Goal: Task Accomplishment & Management: Manage account settings

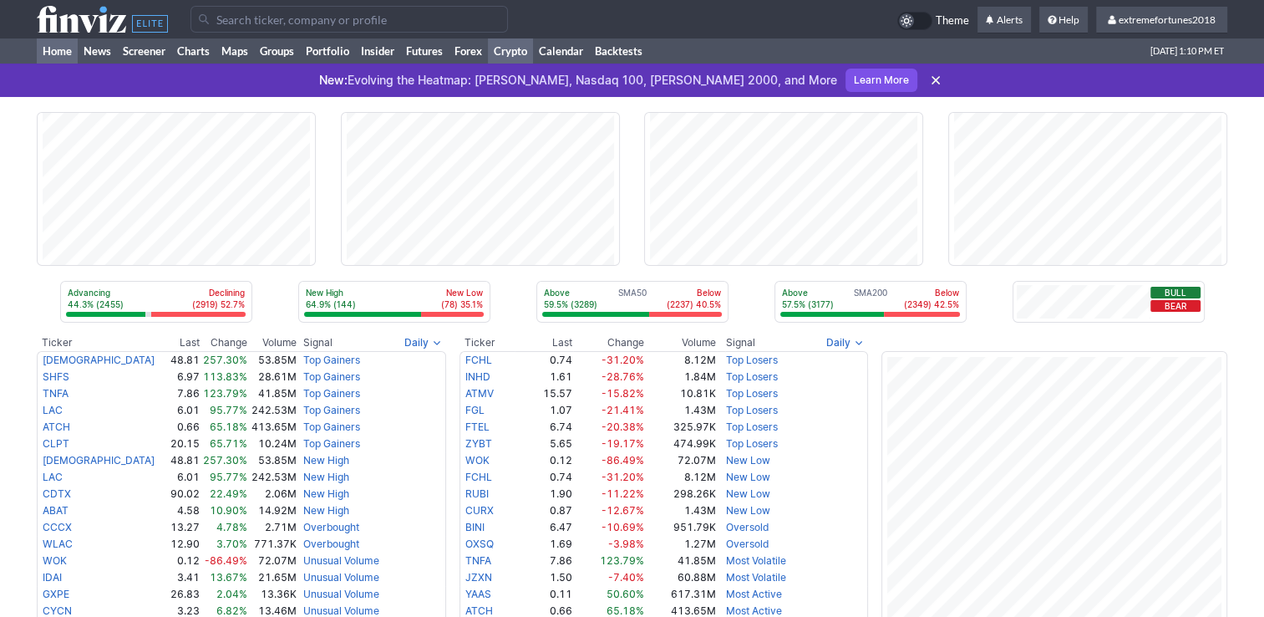
click at [520, 48] on link "Crypto" at bounding box center [510, 50] width 45 height 25
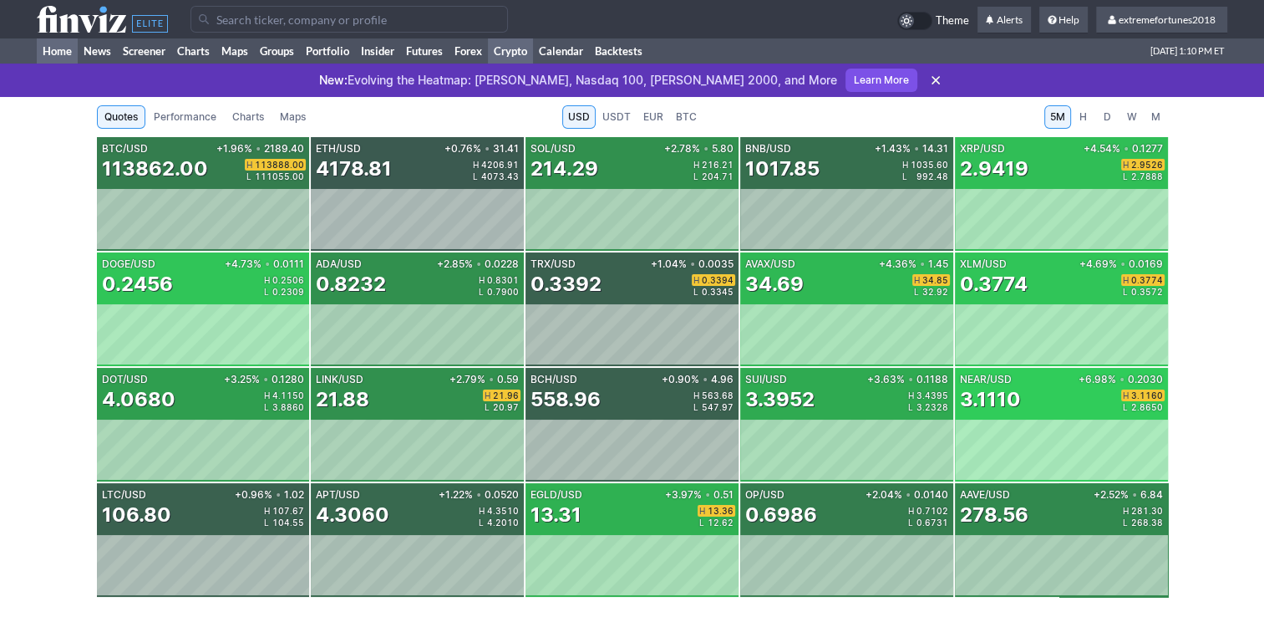
click at [63, 47] on link "Home" at bounding box center [57, 50] width 41 height 25
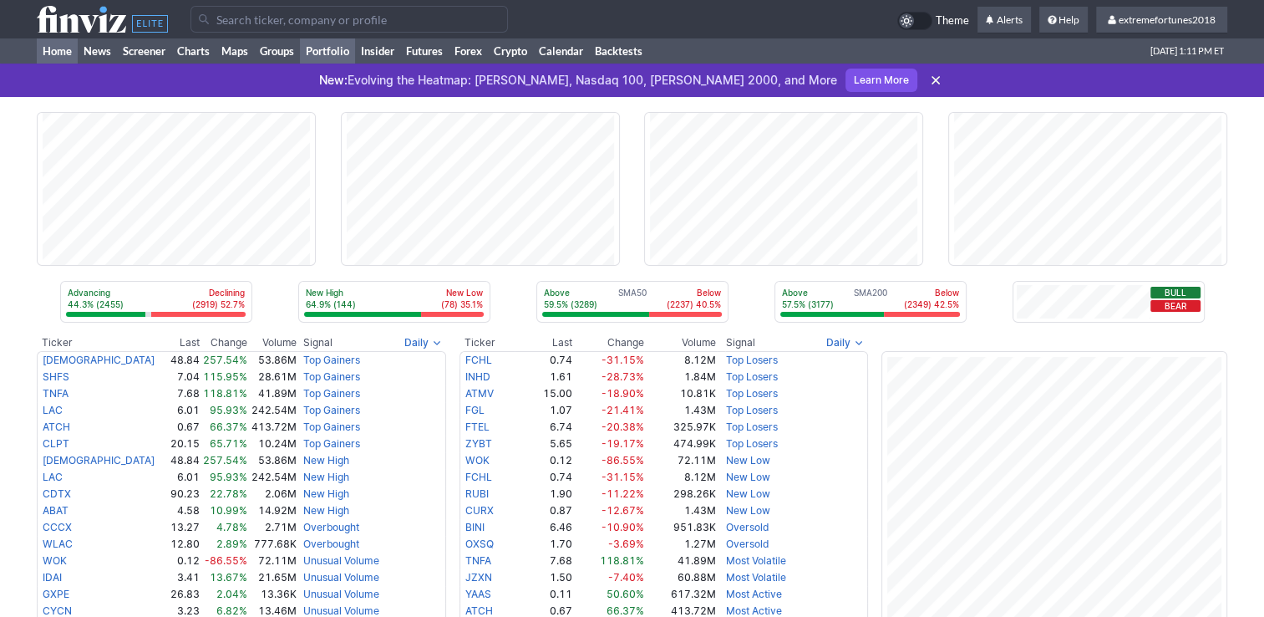
click at [349, 56] on link "Portfolio" at bounding box center [327, 50] width 55 height 25
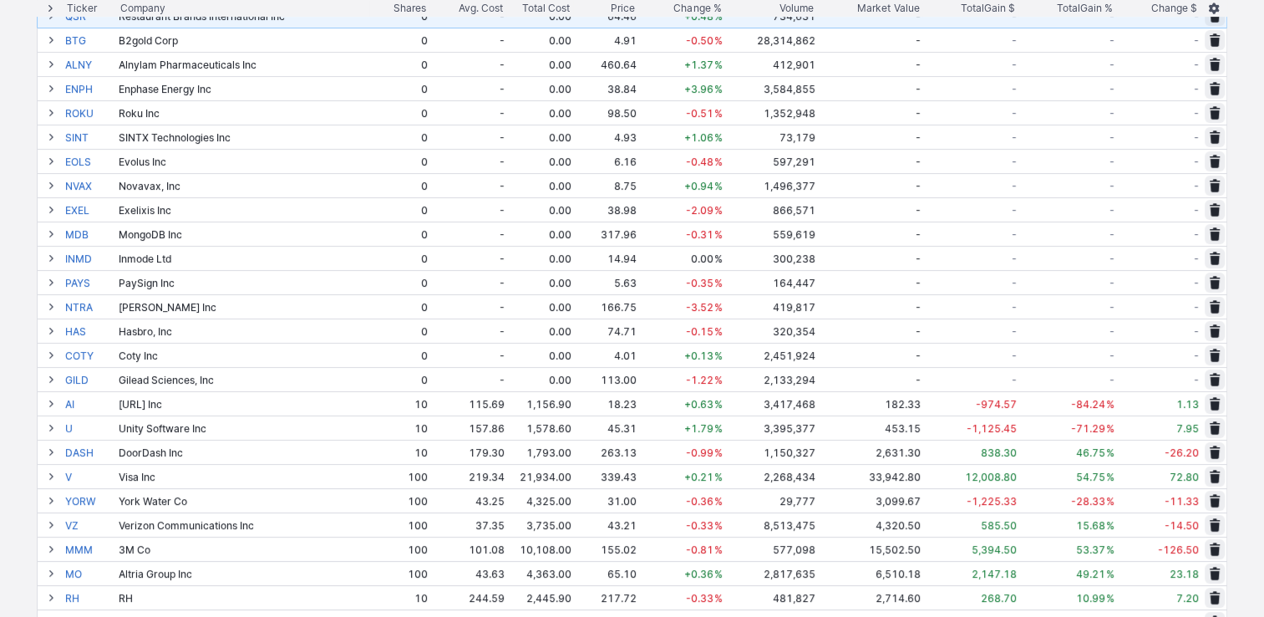
scroll to position [84, 0]
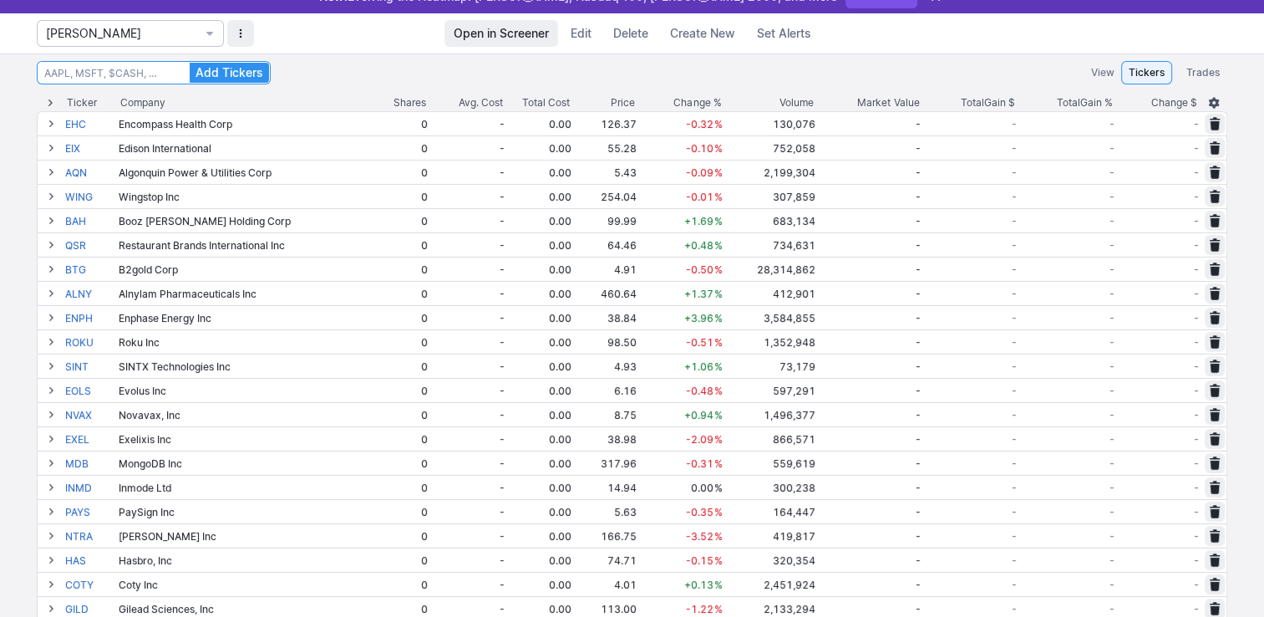
click at [106, 80] on input at bounding box center [154, 72] width 234 height 23
click at [115, 39] on span "Isabel_Watch" at bounding box center [122, 33] width 152 height 17
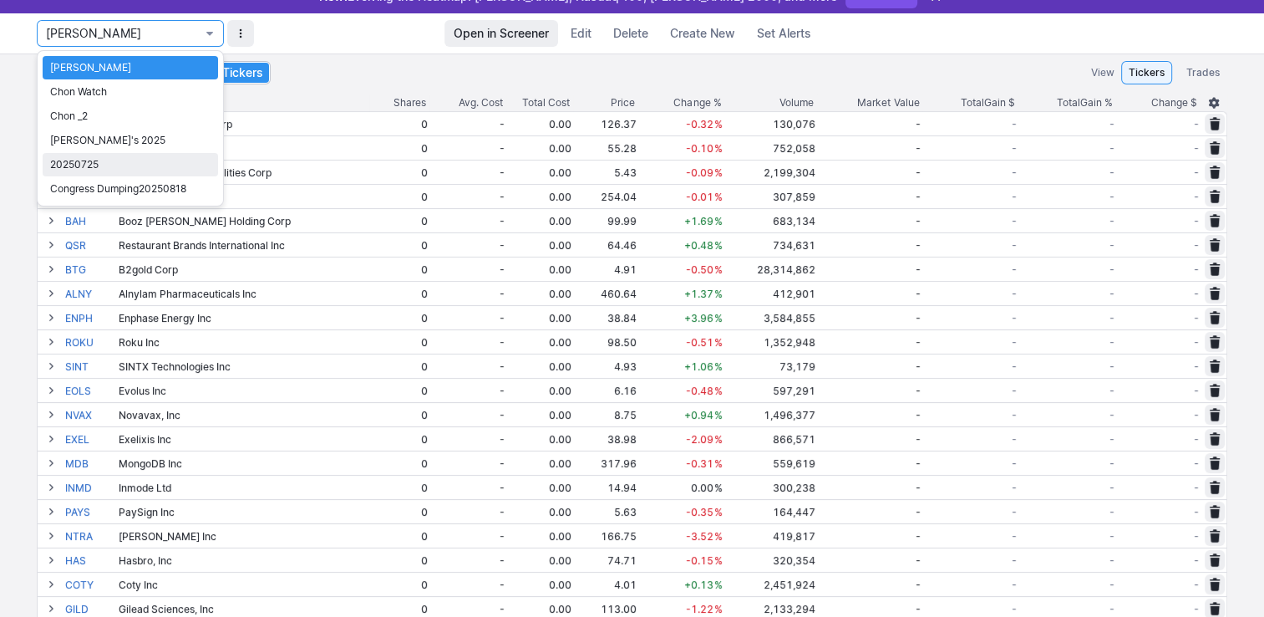
click at [90, 171] on span "20250725" at bounding box center [130, 164] width 160 height 17
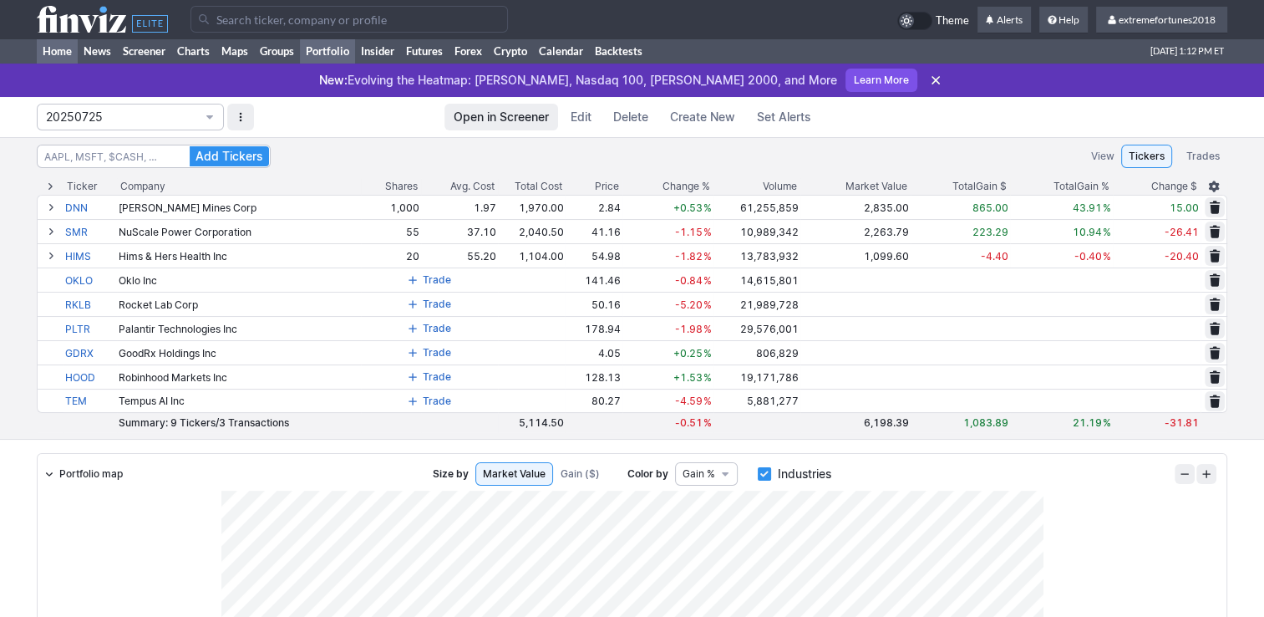
click at [57, 52] on link "Home" at bounding box center [57, 50] width 41 height 25
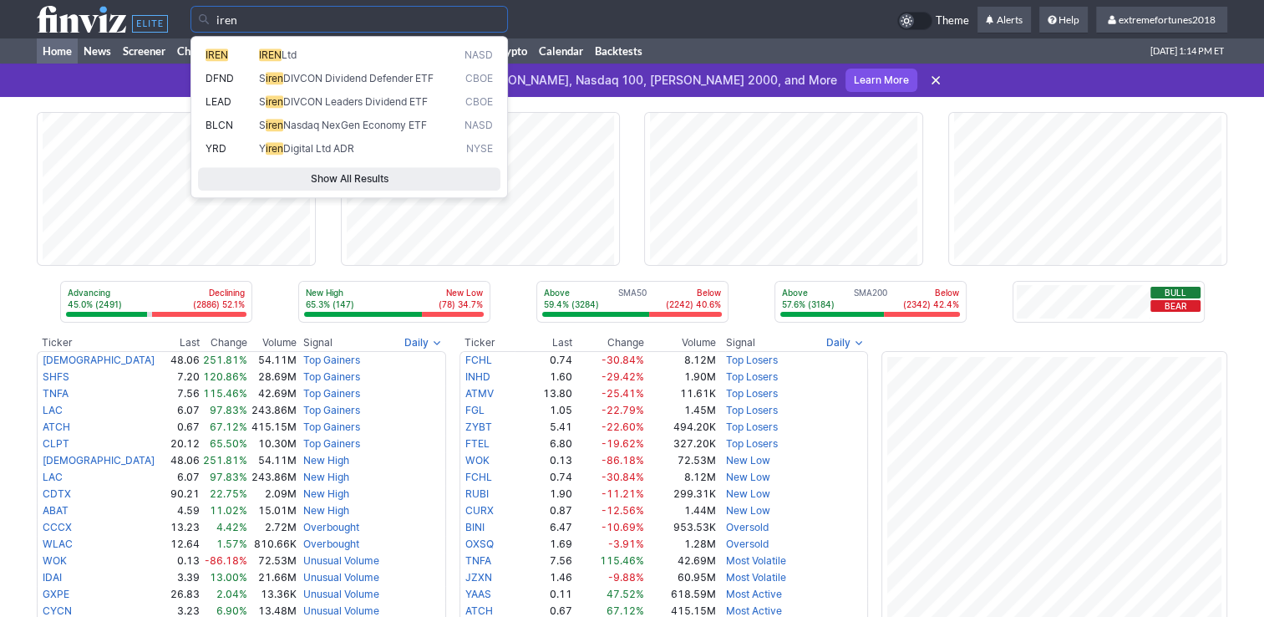
click at [226, 53] on span "IREN" at bounding box center [217, 54] width 23 height 13
type input "IREN"
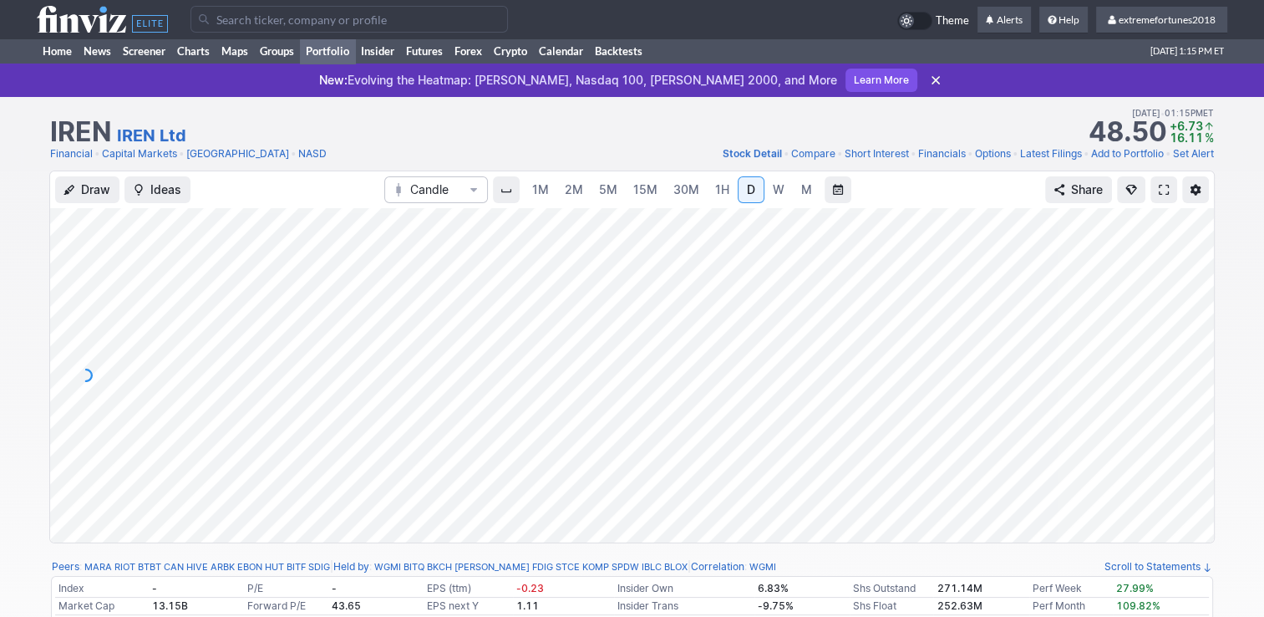
click at [316, 50] on link "Portfolio" at bounding box center [327, 50] width 55 height 25
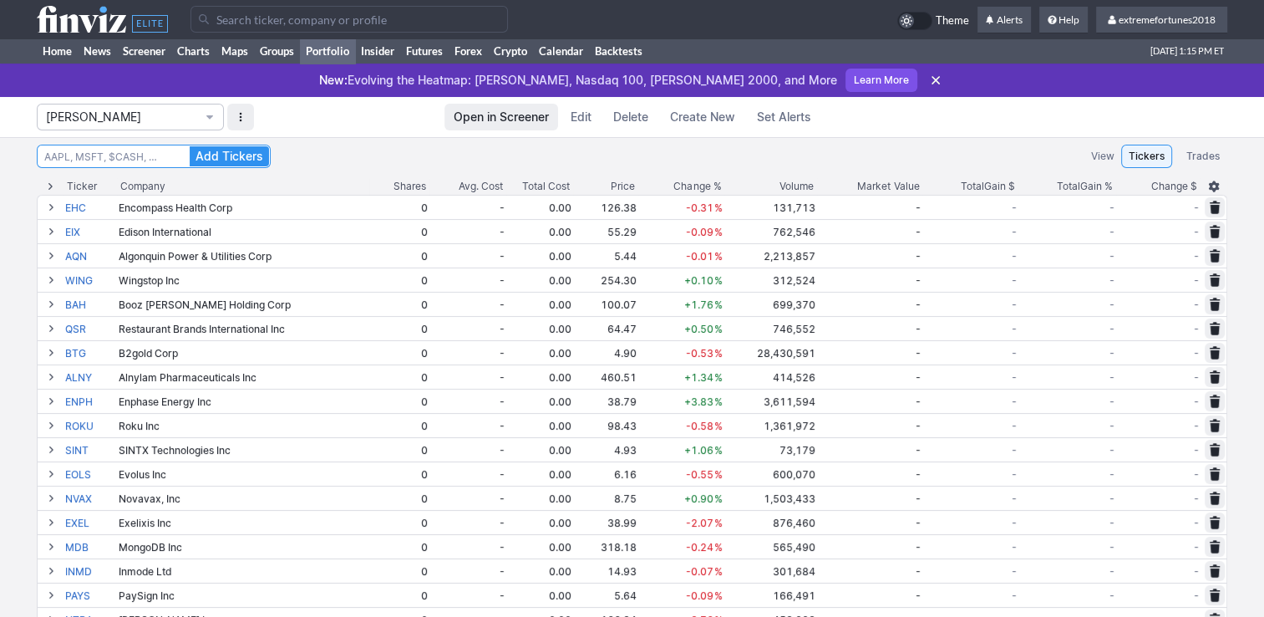
click at [156, 156] on input at bounding box center [154, 156] width 234 height 23
type input "isrg"
click at [190, 146] on button "Add Tickers" at bounding box center [229, 156] width 79 height 20
type input "trmb"
click at [190, 146] on button "Add Tickers" at bounding box center [229, 156] width 79 height 20
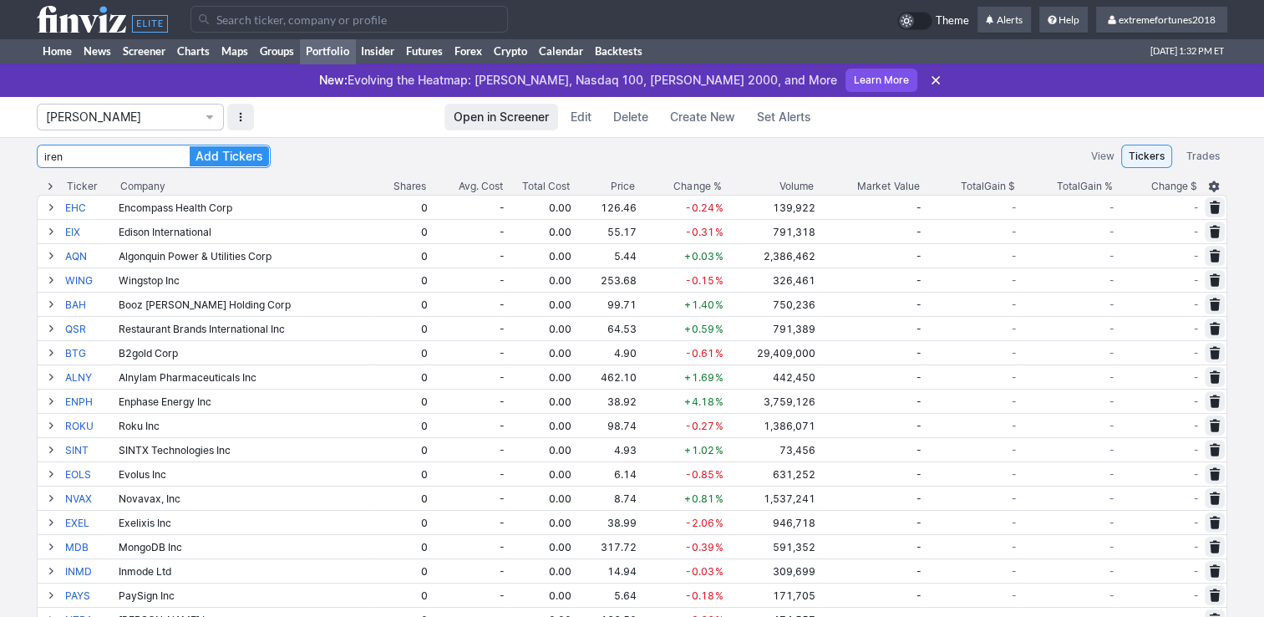
type input "iren"
click at [190, 146] on button "Add Tickers" at bounding box center [229, 156] width 79 height 20
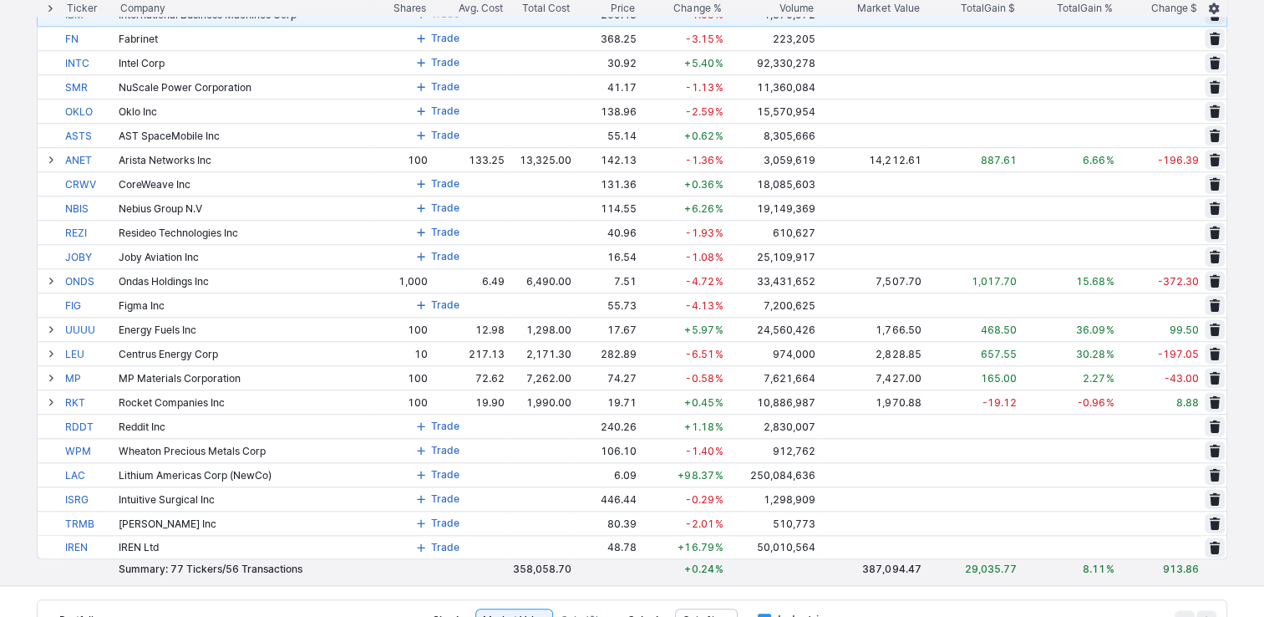
scroll to position [1504, 0]
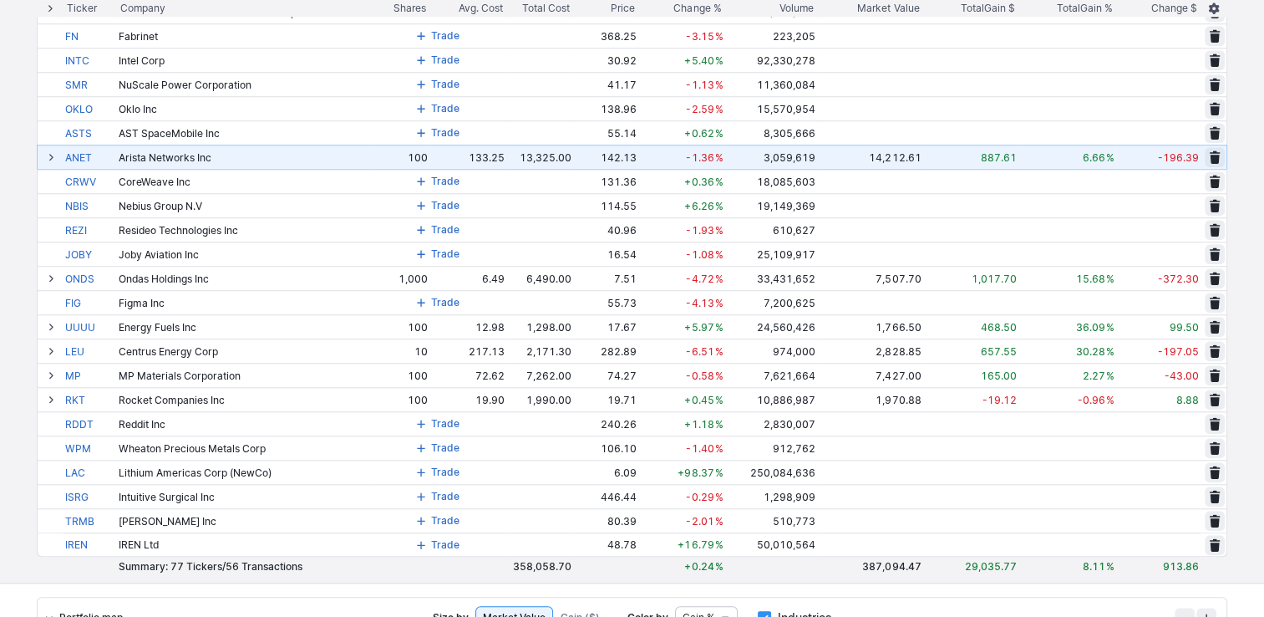
click at [50, 155] on span at bounding box center [51, 156] width 10 height 13
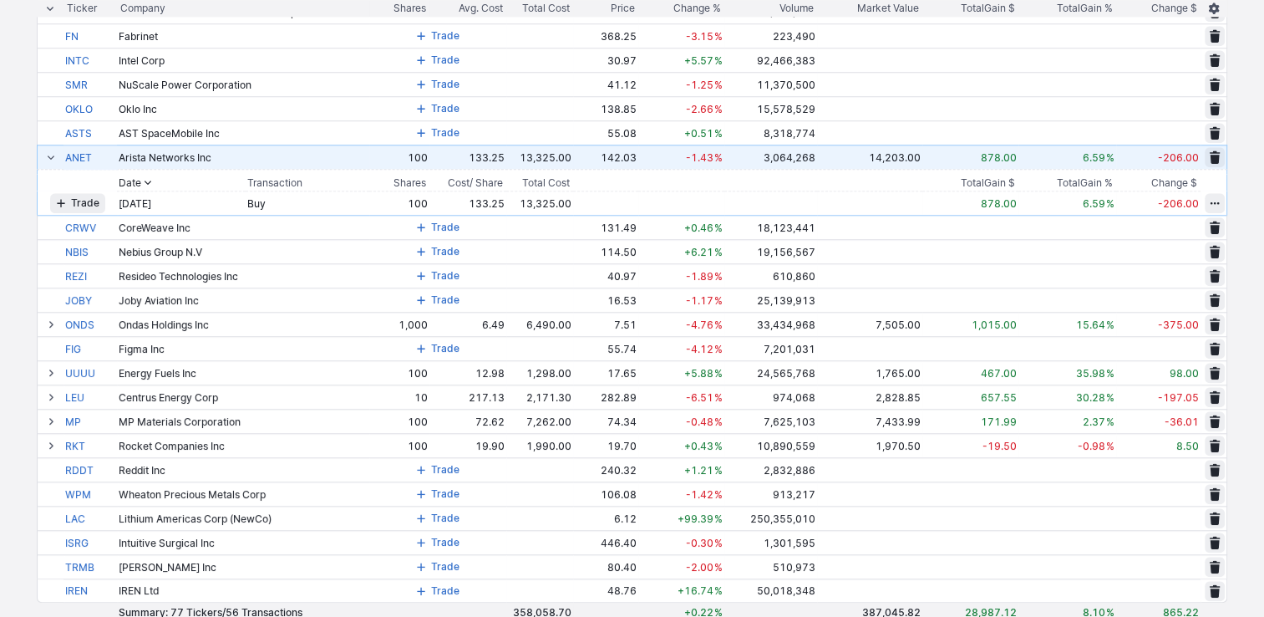
click at [53, 159] on span at bounding box center [51, 156] width 10 height 13
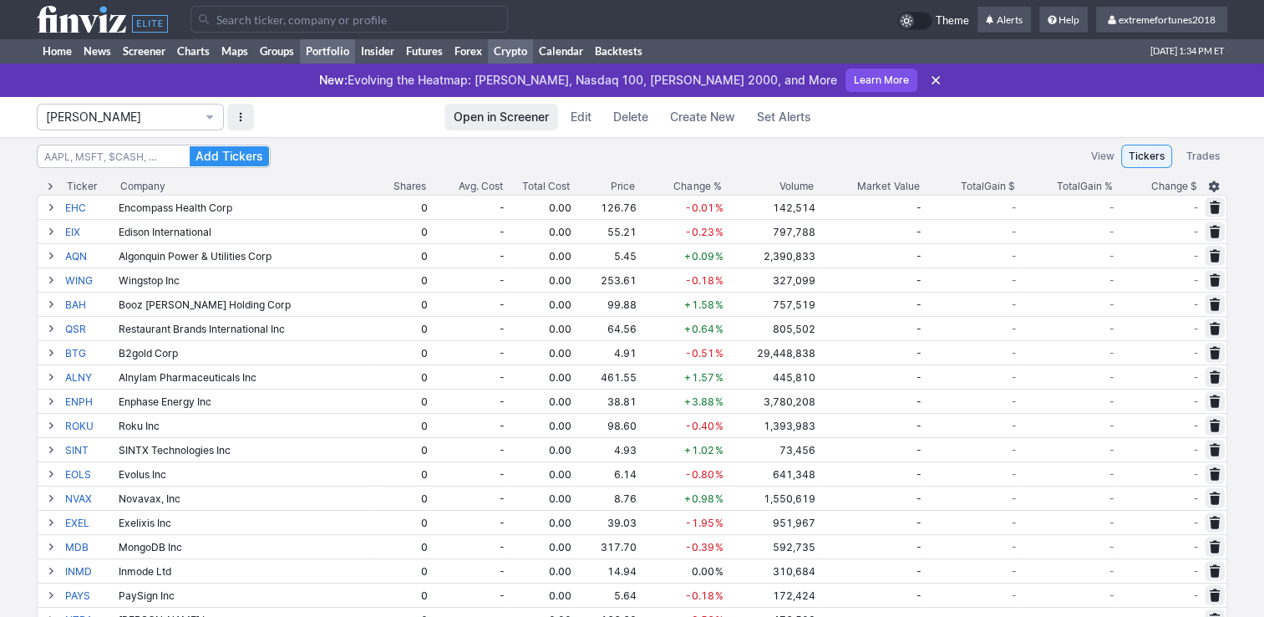
click at [496, 45] on link "Crypto" at bounding box center [510, 50] width 45 height 25
